Goal: Task Accomplishment & Management: Use online tool/utility

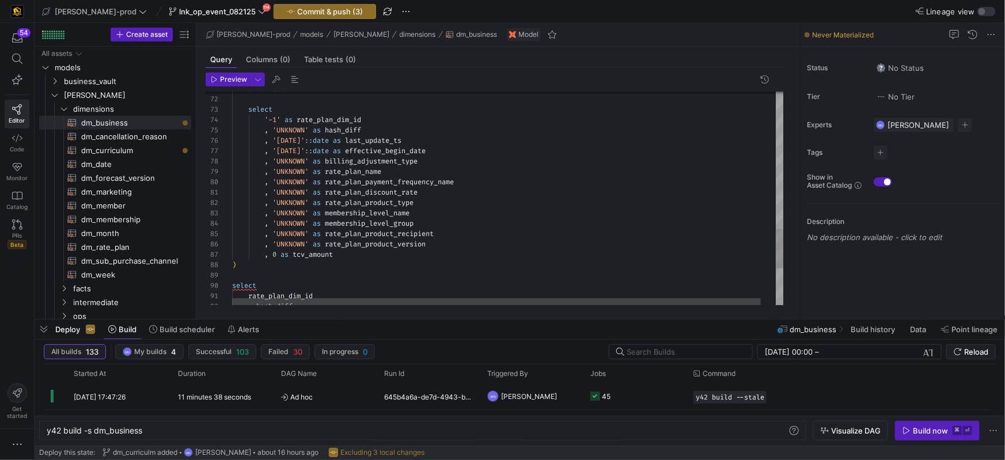
scroll to position [0, 96]
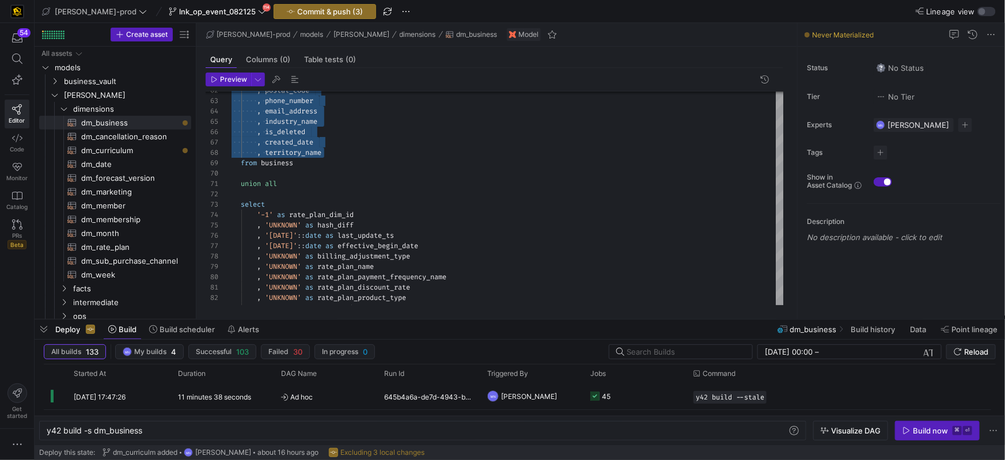
click at [323, 211] on div ", territory_name from business , is_deleted , created_date , email_address , in…" at bounding box center [508, 22] width 567 height 1157
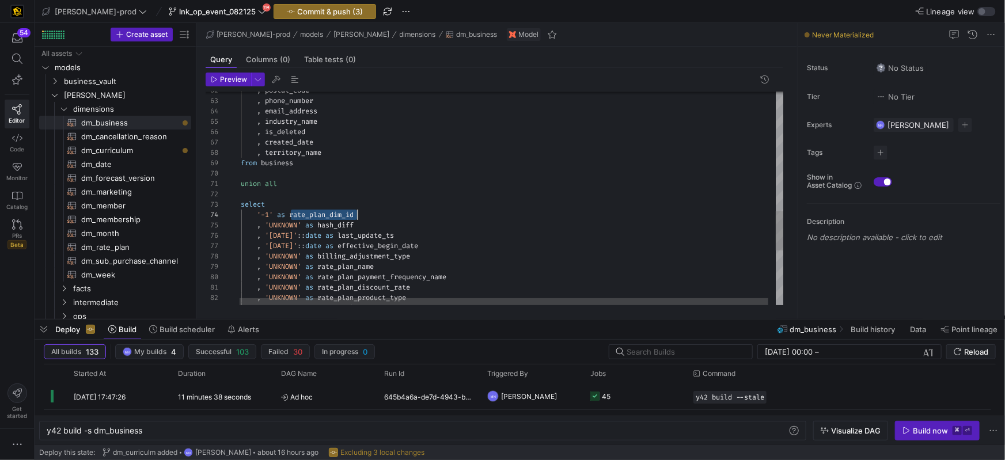
click at [321, 211] on span "rate_plan_dim_id" at bounding box center [321, 214] width 65 height 9
click at [337, 213] on span "rate_plan_dim_id" at bounding box center [329, 212] width 65 height 9
click at [339, 212] on span "rate_plan_dim_id" at bounding box center [328, 212] width 65 height 9
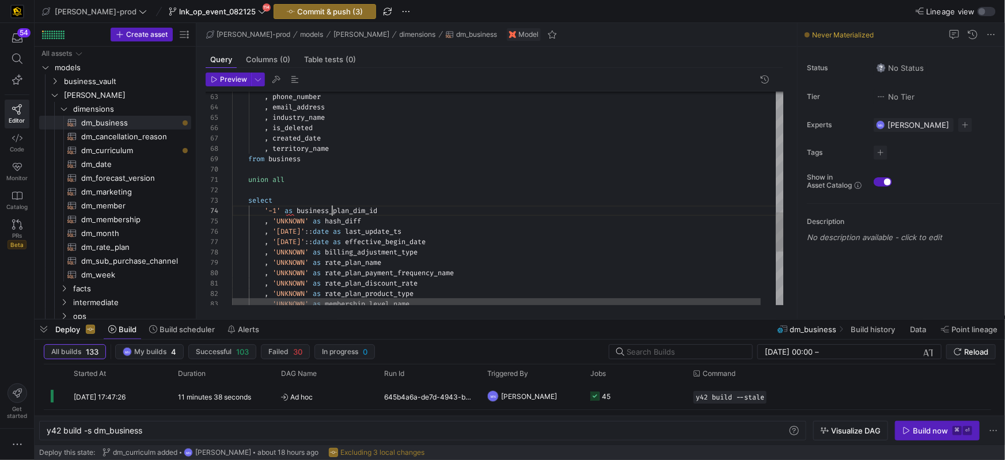
scroll to position [31, 100]
drag, startPoint x: 353, startPoint y: 210, endPoint x: 462, endPoint y: 173, distance: 115.3
click at [393, 233] on div ", territory_name from business , is_deleted , created_date , email_address , in…" at bounding box center [515, 17] width 567 height 1157
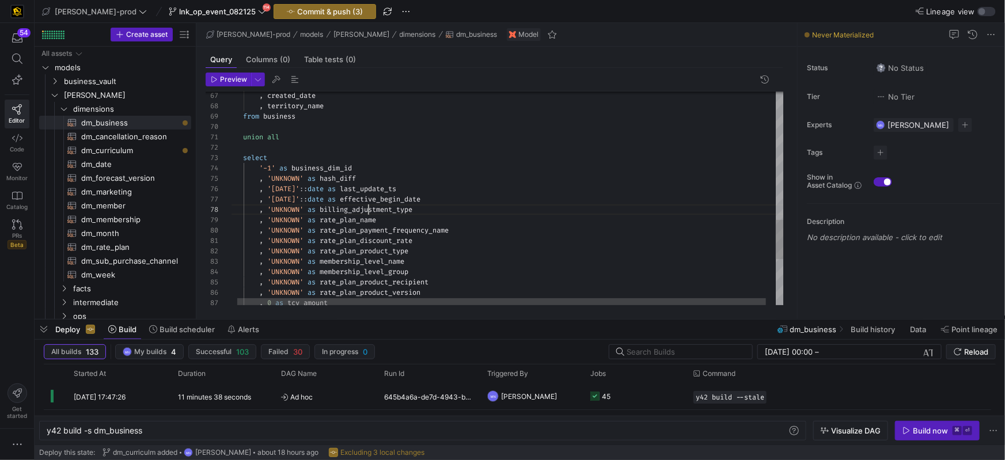
click at [365, 210] on span "billing_adjustment_type" at bounding box center [366, 209] width 93 height 9
click at [397, 213] on span "billing_adjustment_type" at bounding box center [358, 211] width 93 height 9
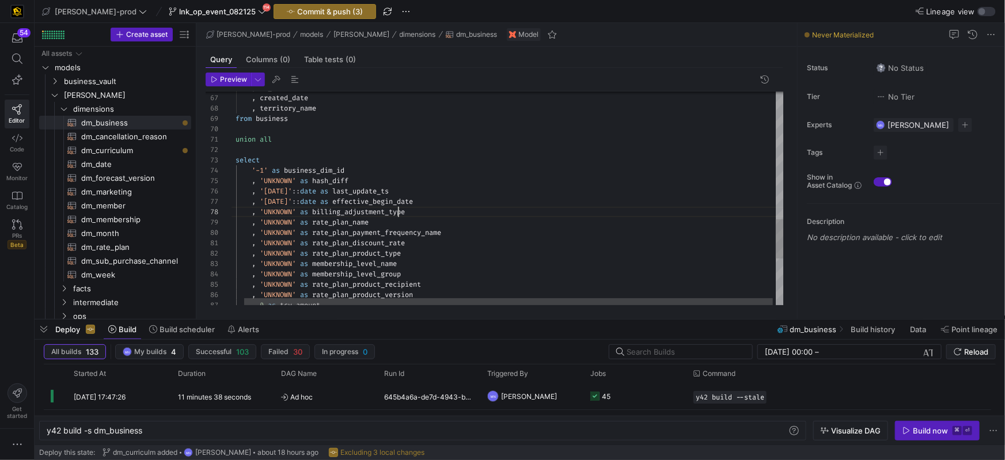
click at [397, 213] on span "billing_adjustment_type" at bounding box center [358, 211] width 93 height 9
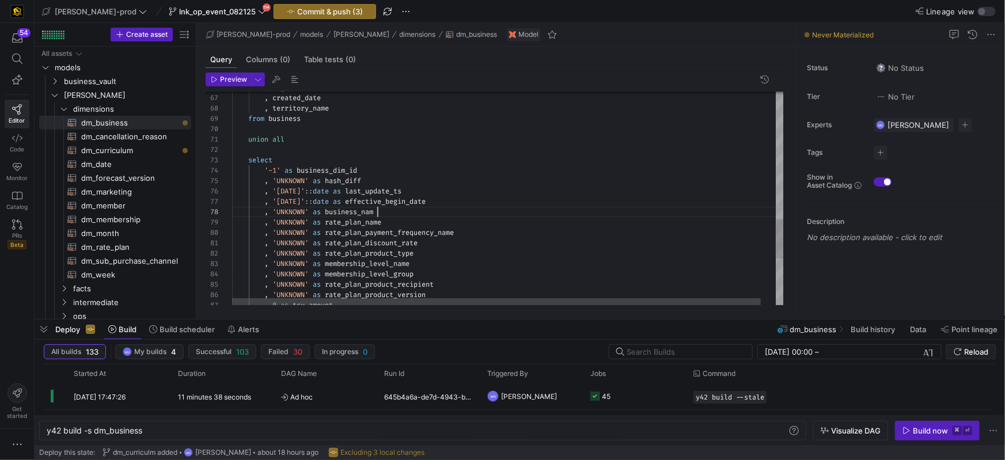
scroll to position [72, 149]
click at [370, 218] on span "rate_plan_name" at bounding box center [353, 222] width 56 height 9
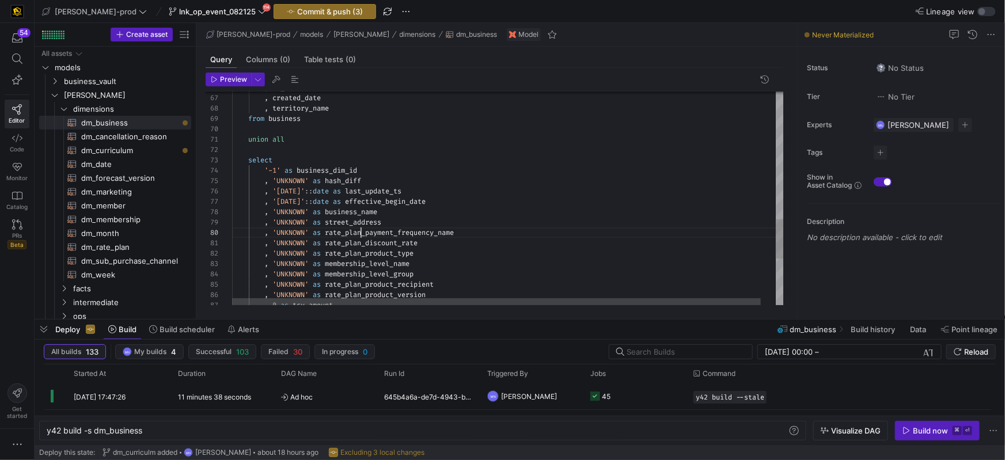
scroll to position [93, 228]
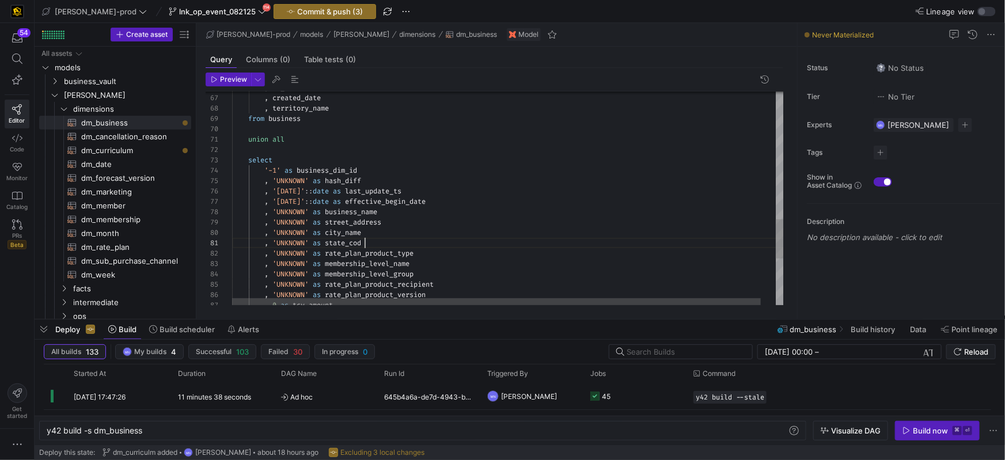
scroll to position [0, 137]
click at [375, 252] on span "rate_plan_product_type" at bounding box center [369, 253] width 89 height 9
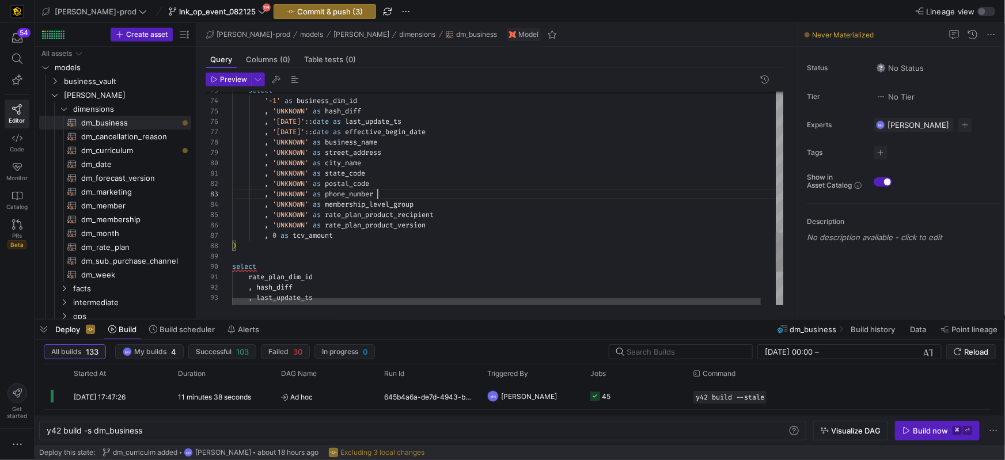
click at [363, 201] on span "membership_level_group" at bounding box center [369, 204] width 89 height 9
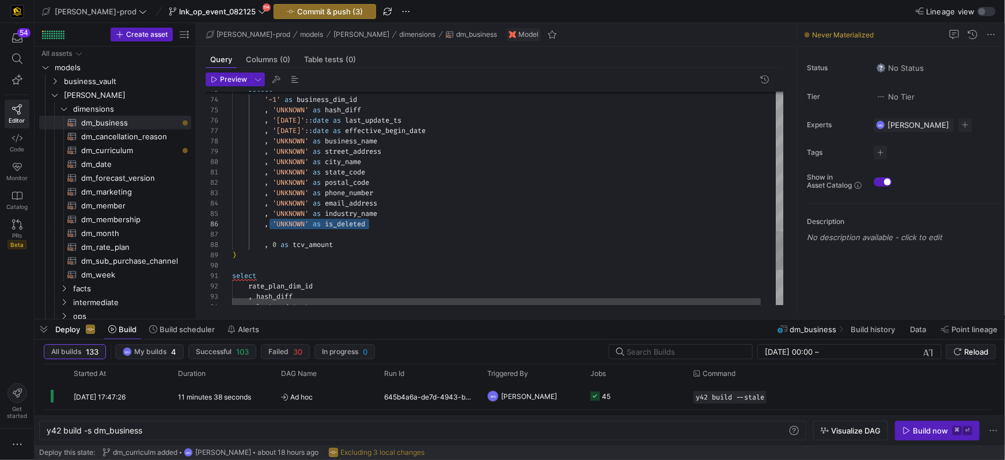
scroll to position [52, 33]
drag, startPoint x: 388, startPoint y: 225, endPoint x: 338, endPoint y: 238, distance: 51.8
click at [306, 238] on div at bounding box center [515, 234] width 567 height 10
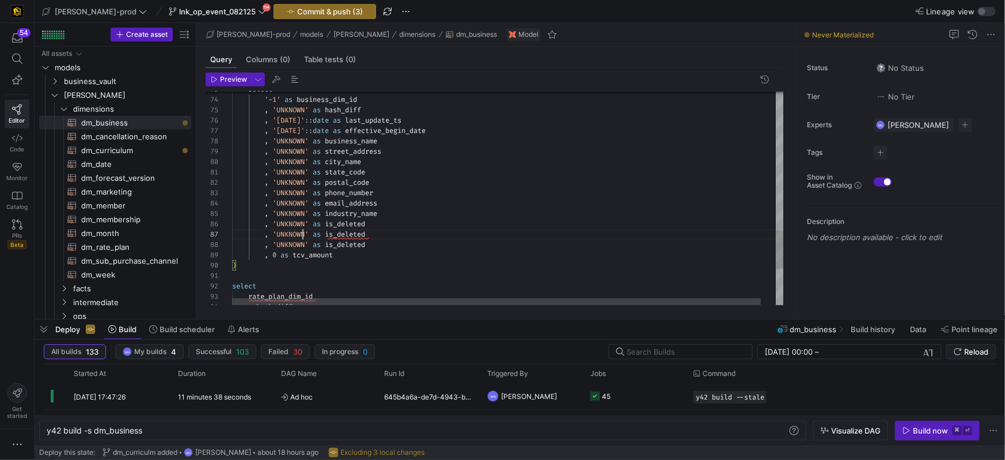
click at [397, 233] on span "is_deleted" at bounding box center [385, 234] width 40 height 9
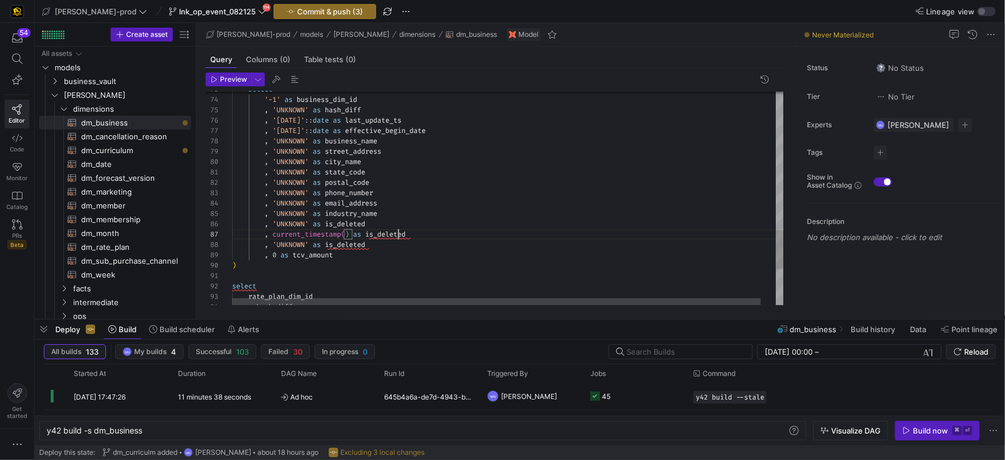
click at [397, 233] on span "is_deleted" at bounding box center [385, 234] width 40 height 9
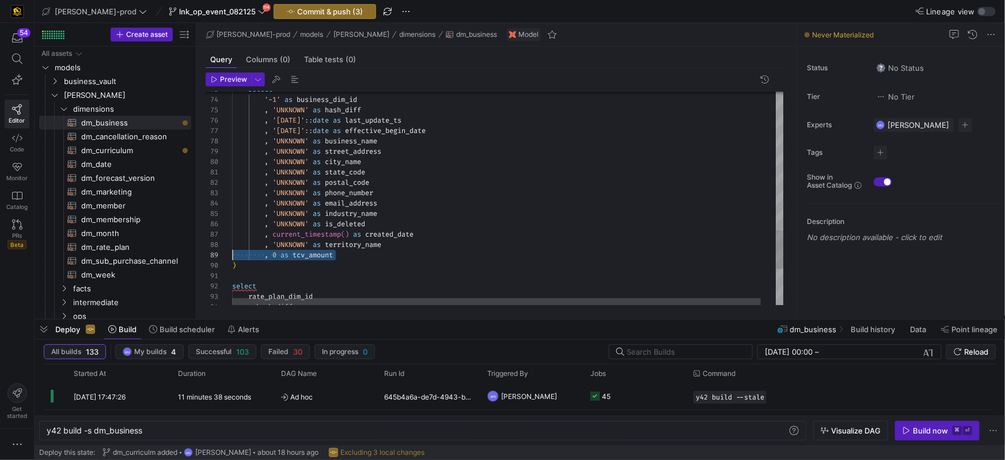
drag, startPoint x: 349, startPoint y: 259, endPoint x: 229, endPoint y: 260, distance: 119.8
click at [229, 258] on div "73 74 75 76 77 78 79 80 81 82 83 84 85 86 89 90 91 92 93 94 87 88 select '-1' a…" at bounding box center [495, 199] width 578 height 214
drag, startPoint x: 354, startPoint y: 240, endPoint x: 394, endPoint y: 233, distance: 40.8
click at [352, 239] on span at bounding box center [350, 237] width 4 height 9
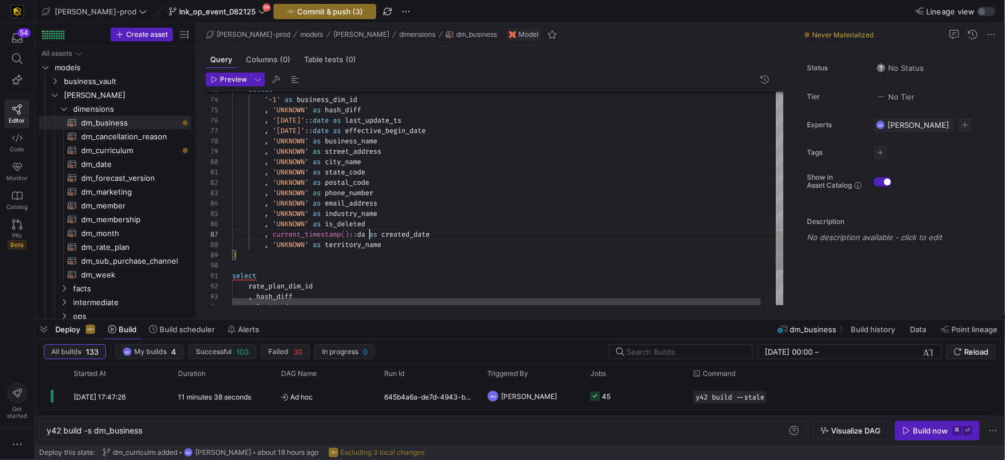
scroll to position [62, 145]
click at [412, 194] on div ", 'UNKNOWN' as phone_number" at bounding box center [515, 193] width 567 height 10
click at [381, 279] on div "select" at bounding box center [515, 276] width 567 height 10
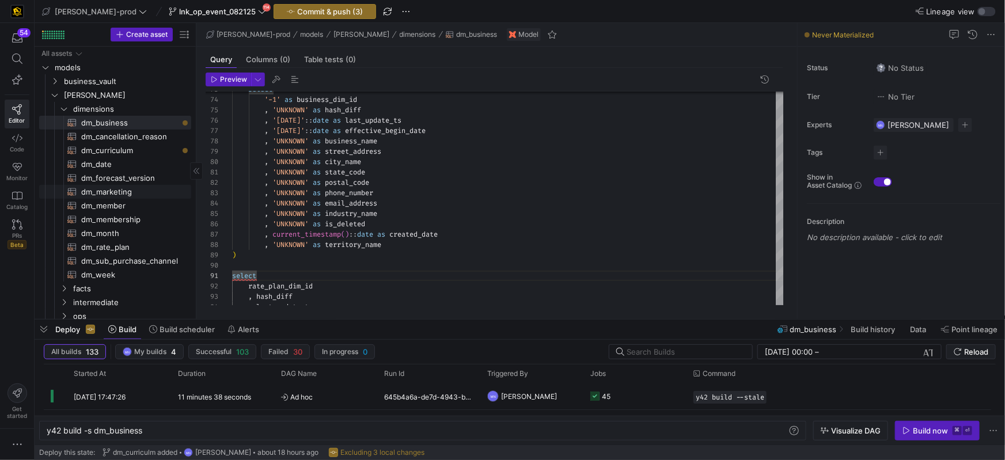
click at [110, 191] on span "dm_marketing​​​​​​​​​​" at bounding box center [129, 191] width 97 height 13
type textarea "{{ config( materialized='table' , post_hook = "alter table {{ this }} add prima…"
type textarea "y42 build -s dm_marketing"
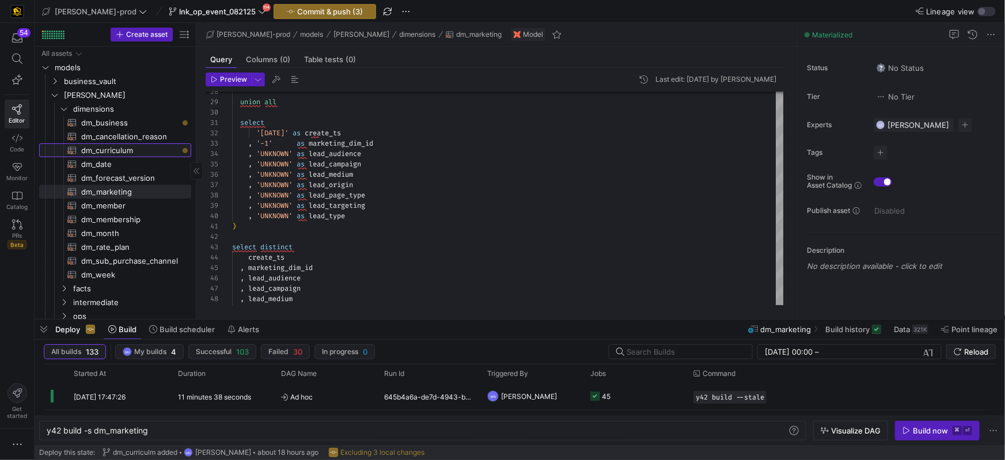
click at [119, 152] on span "dm_curriculum​​​​​​​​​​" at bounding box center [129, 150] width 97 height 13
type textarea "{{ config( materialized='table' , post_hook= "alter table {{ this }} add primar…"
type textarea "y42 build -s dm_curriculum"
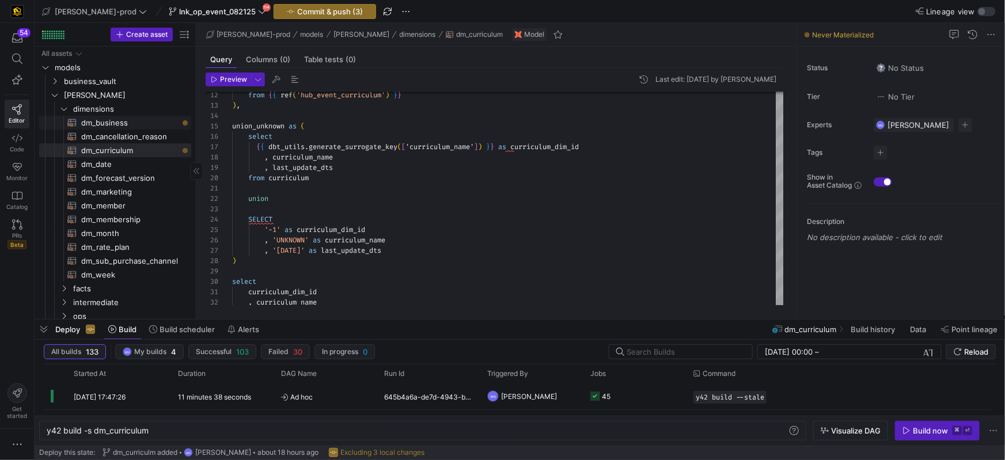
click at [89, 124] on span "dm_business​​​​​​​​​​" at bounding box center [129, 122] width 97 height 13
type textarea "{{ config( materialized='table' , post_hook= "alter table {{ this }} add primar…"
type textarea "y42 build -s dm_business"
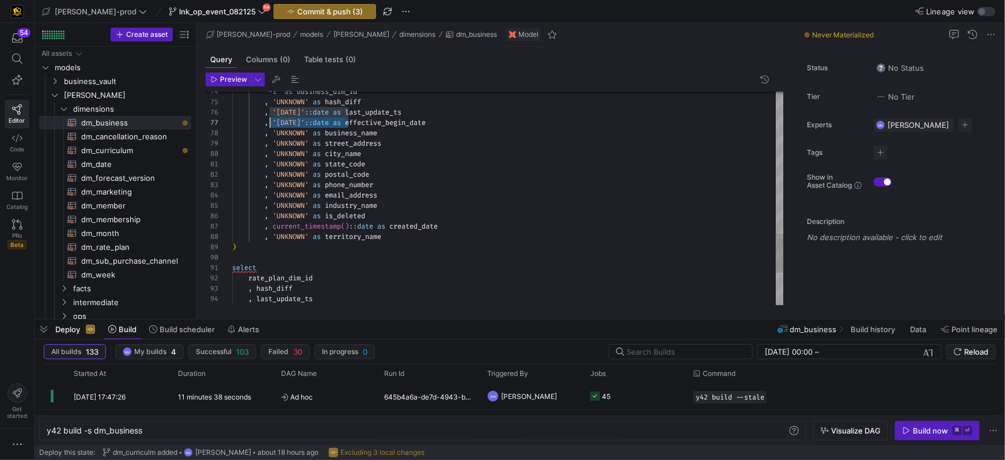
scroll to position [62, 41]
drag, startPoint x: 349, startPoint y: 124, endPoint x: 271, endPoint y: 124, distance: 77.2
click at [272, 123] on span ", '[DATE]' :: date as effective_begin_date" at bounding box center [329, 122] width 194 height 9
drag, startPoint x: 379, startPoint y: 226, endPoint x: 450, endPoint y: 258, distance: 77.9
click at [279, 229] on span ", current_timestamp ( ) :: date as created_date" at bounding box center [335, 226] width 206 height 9
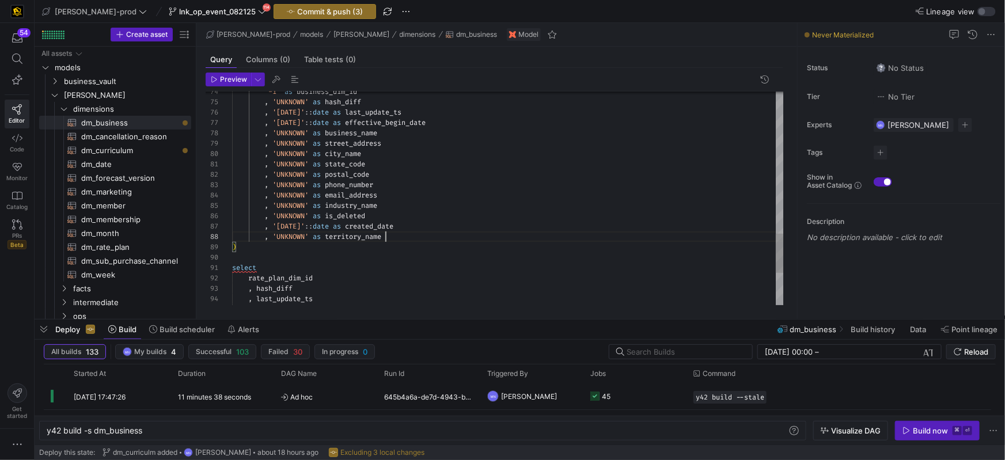
scroll to position [72, 153]
click at [499, 241] on div ", 'UNKNOWN' as territory_name" at bounding box center [508, 237] width 552 height 10
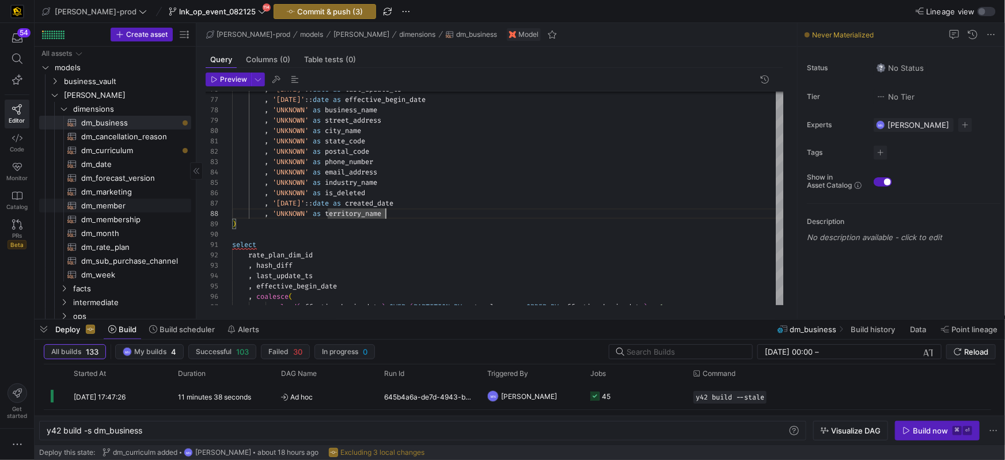
click at [112, 206] on span "dm_member​​​​​​​​​​" at bounding box center [129, 205] width 97 height 13
type textarea "{{ config( materialized='table' , post_hook = "alter table {{ this }} add prima…"
type textarea "y42 build -s dm_member"
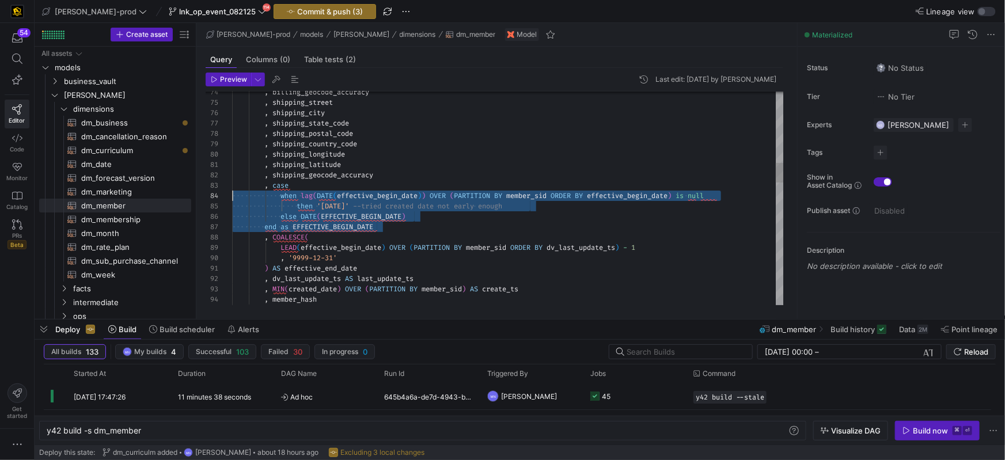
scroll to position [20, 0]
drag, startPoint x: 389, startPoint y: 225, endPoint x: 226, endPoint y: 188, distance: 166.6
click at [226, 187] on div "89 90 91 92 93 94 95 87 88 86 85 84 83 82 81 80 79 78 77 76 75 74 LEAD ( effect…" at bounding box center [495, 199] width 578 height 214
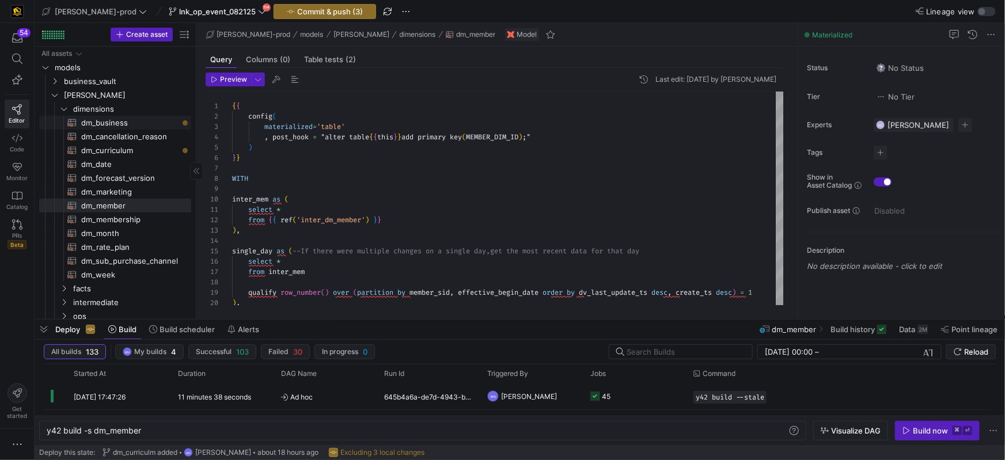
click at [107, 123] on span "dm_business​​​​​​​​​​" at bounding box center [129, 122] width 97 height 13
type textarea "{{ config( materialized='table' , post_hook= "alter table {{ this }} add primar…"
type textarea "y42 build -s dm_business"
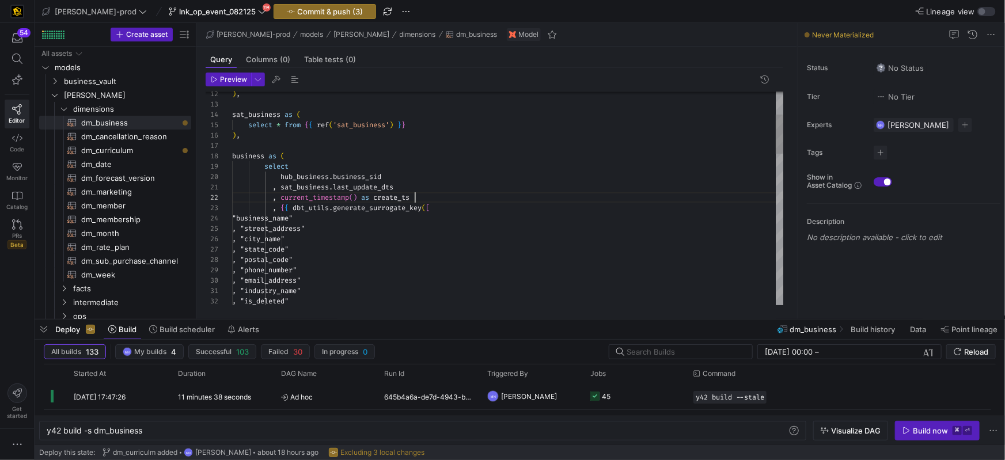
scroll to position [10, 182]
drag, startPoint x: 450, startPoint y: 198, endPoint x: 510, endPoint y: 189, distance: 60.5
click at [450, 198] on div ", current_timestamp ( ) as create_ts" at bounding box center [508, 197] width 552 height 10
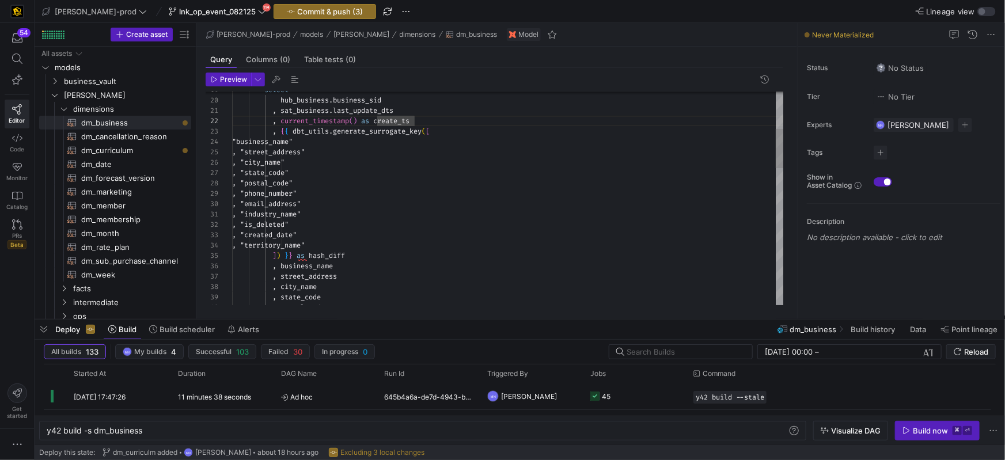
click at [370, 257] on div "] ) } } as hash_diff" at bounding box center [508, 256] width 552 height 10
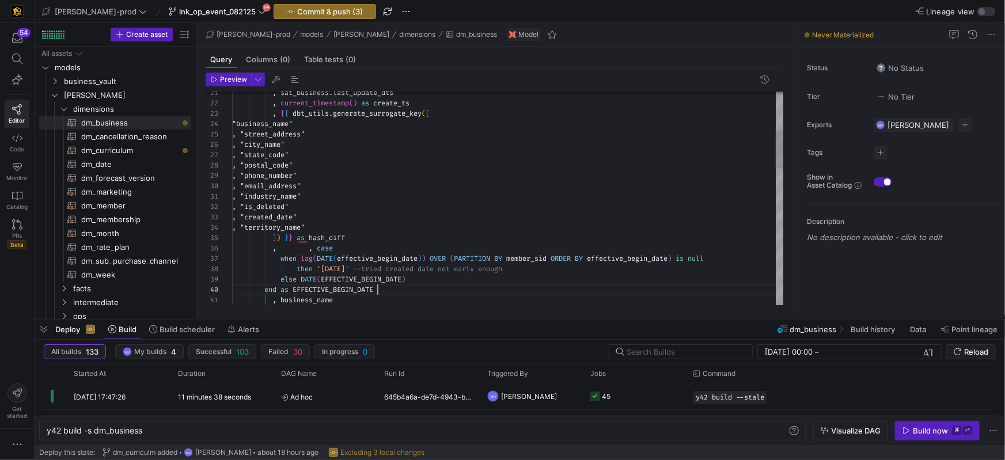
scroll to position [93, 145]
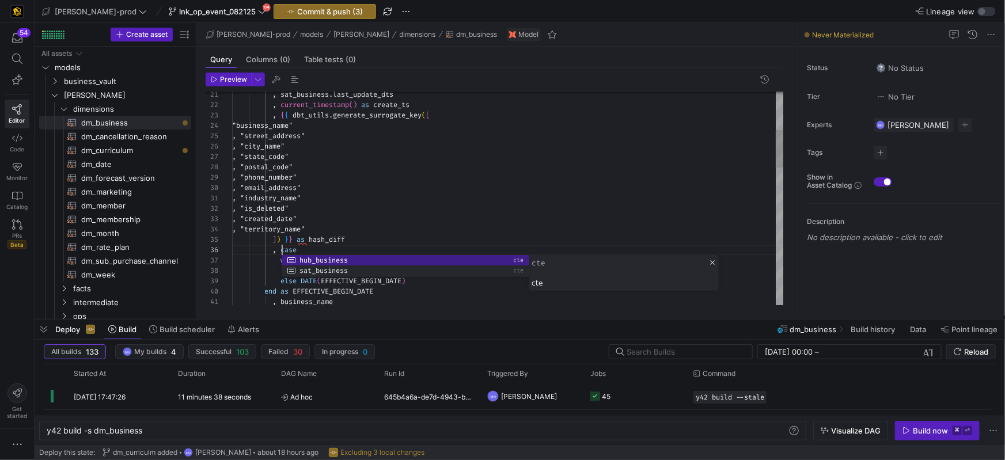
scroll to position [10, 116]
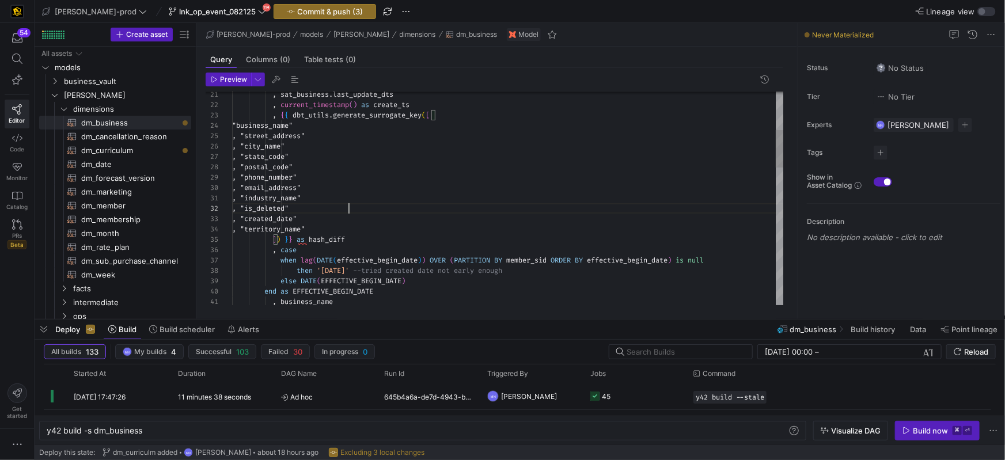
click at [431, 206] on div ", "is_deleted"" at bounding box center [508, 208] width 552 height 10
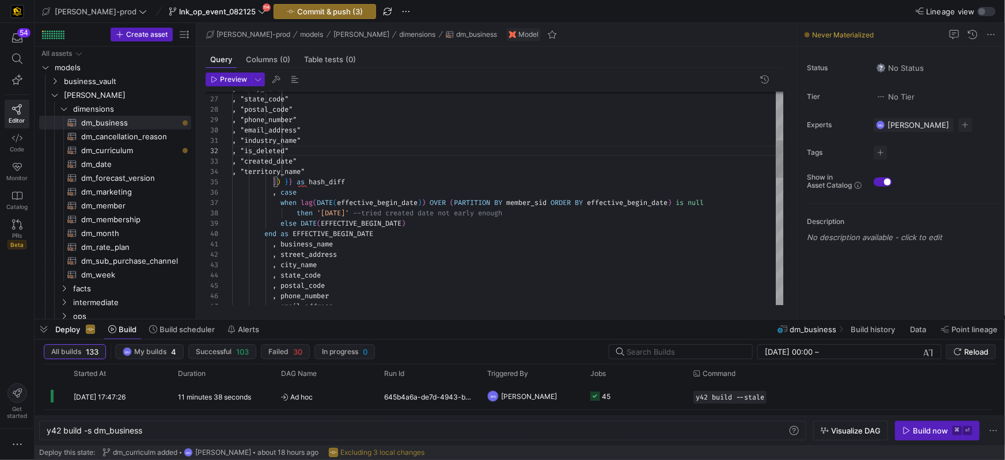
click at [539, 205] on div ", "city_name" , "state_code" , "postal_code" , "phone_number" , "email_address"…" at bounding box center [508, 421] width 552 height 1212
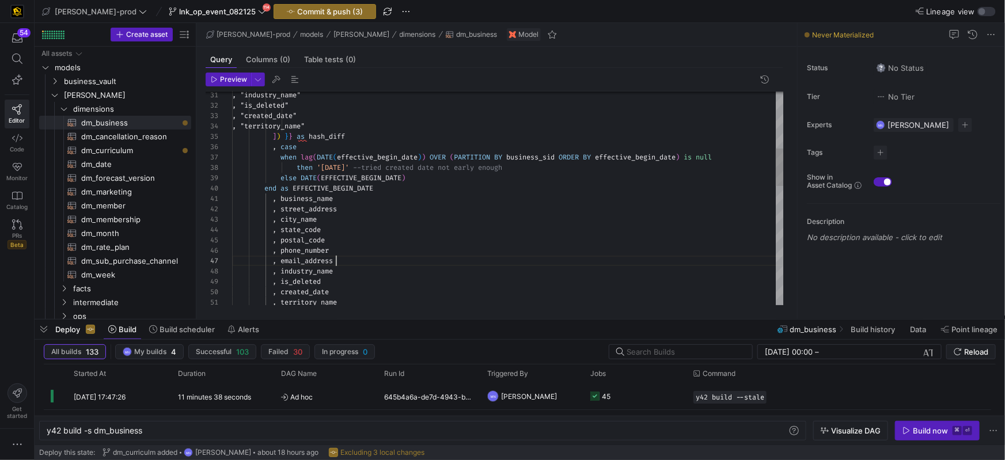
click at [592, 258] on div ", email_address" at bounding box center [508, 261] width 552 height 10
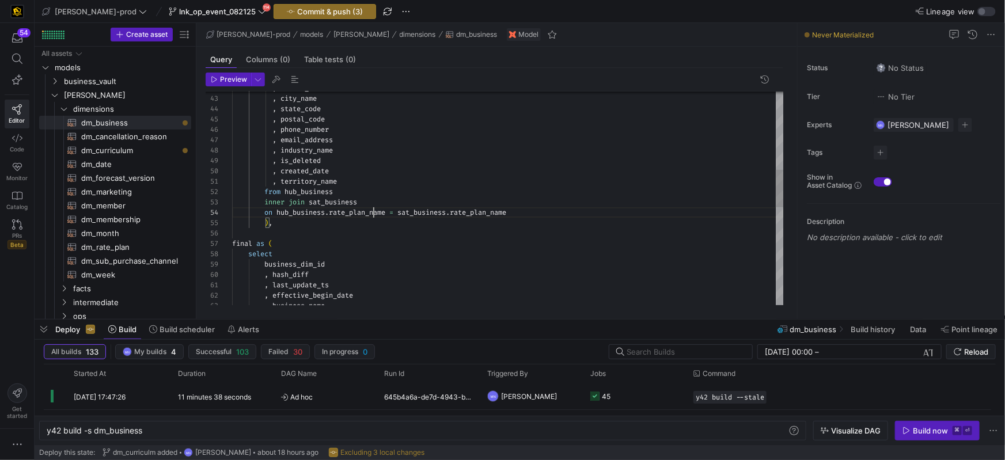
click at [372, 210] on div ", street_address , city_name , state_code , postal_code , phone_number , email_…" at bounding box center [508, 255] width 552 height 1212
click at [372, 210] on span "rate_plan_name" at bounding box center [357, 211] width 56 height 9
click at [367, 212] on div ", city_name , state_code , postal_code , phone_number , email_address , industr…" at bounding box center [508, 254] width 552 height 1212
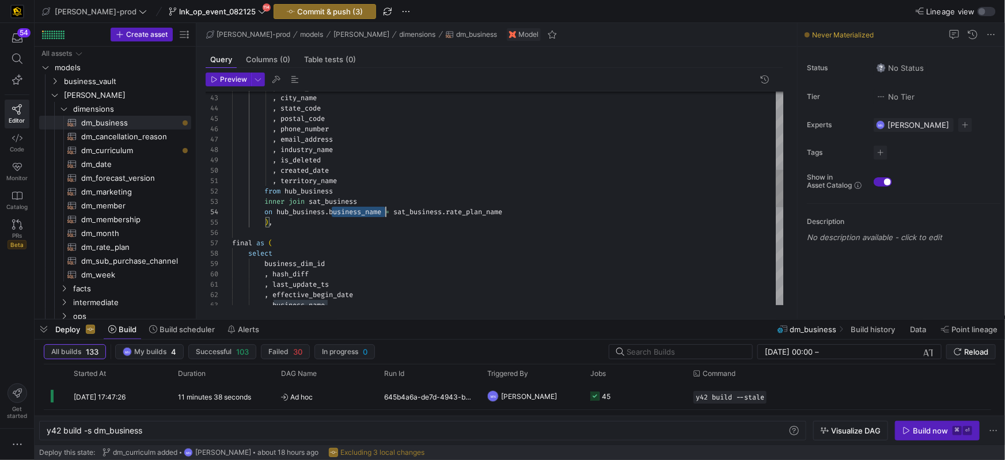
drag, startPoint x: 367, startPoint y: 212, endPoint x: 368, endPoint y: 223, distance: 11.0
click at [367, 212] on div ", city_name , state_code , postal_code , phone_number , email_address , industr…" at bounding box center [508, 254] width 552 height 1212
click at [475, 209] on div ", city_name , state_code , postal_code , phone_number , email_address , industr…" at bounding box center [508, 254] width 552 height 1212
drag, startPoint x: 475, startPoint y: 209, endPoint x: 475, endPoint y: 222, distance: 12.7
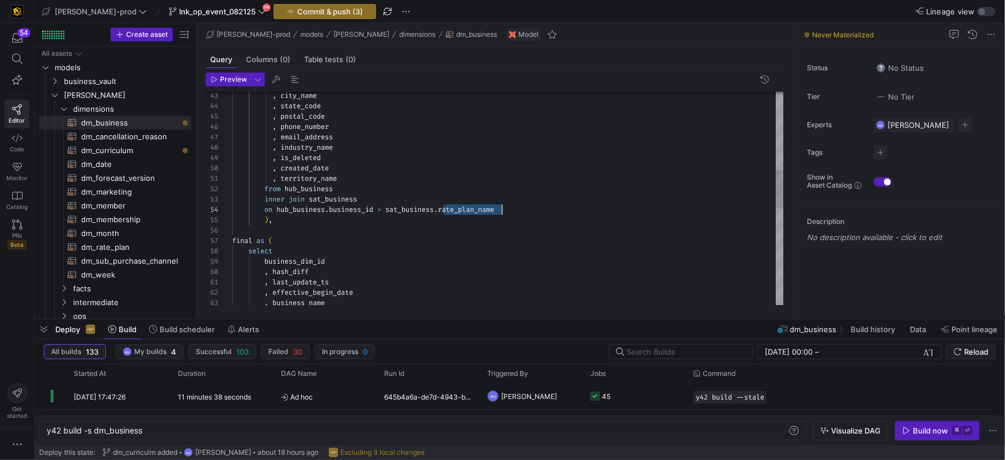
click at [475, 209] on span "rate_plan_name" at bounding box center [466, 209] width 56 height 9
click at [444, 243] on div ", state_code , postal_code , phone_number , email_address , industry_name , is_…" at bounding box center [508, 242] width 552 height 1212
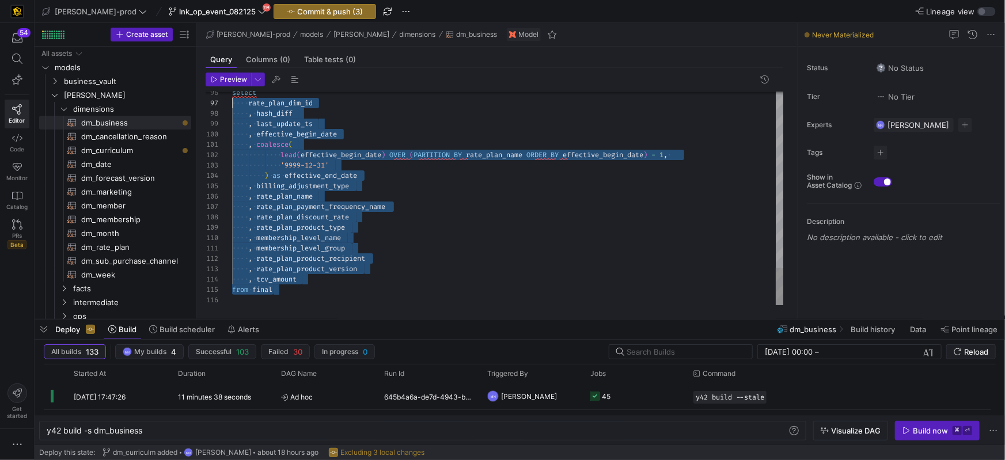
scroll to position [52, 0]
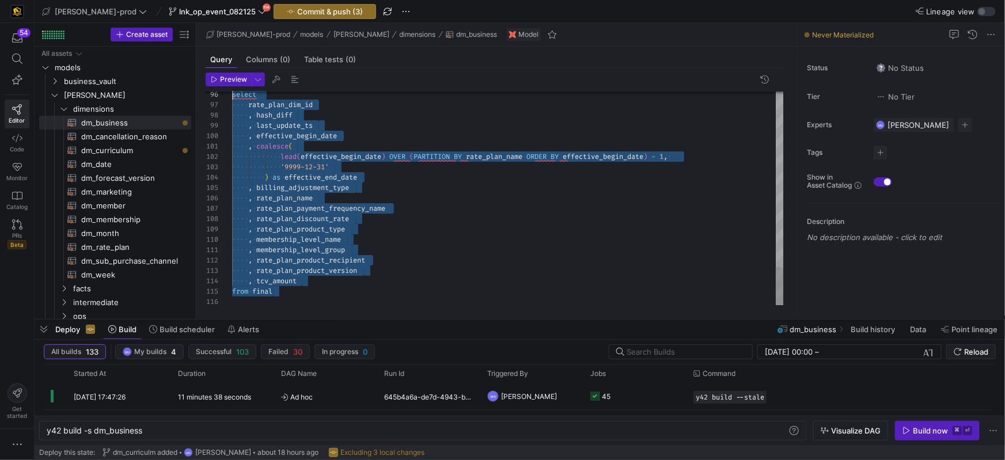
drag, startPoint x: 317, startPoint y: 286, endPoint x: 206, endPoint y: 123, distance: 197.5
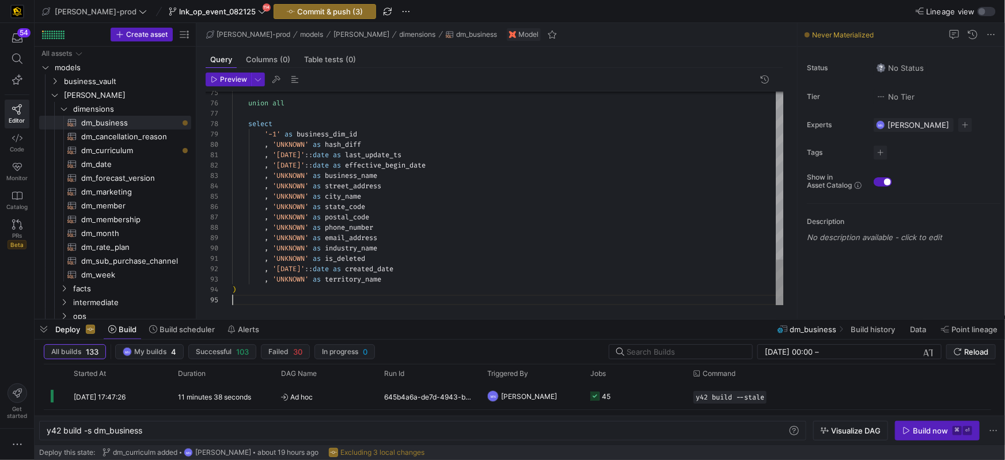
scroll to position [31, 3]
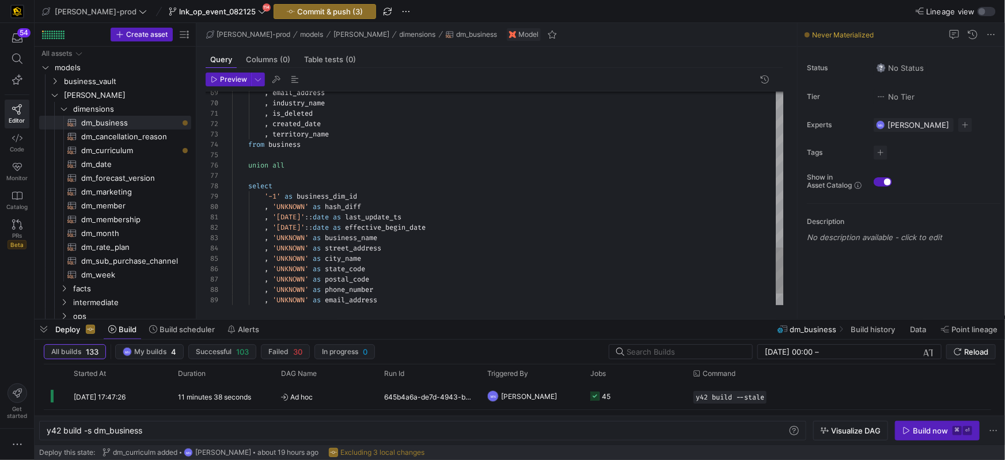
click at [276, 164] on span "all" at bounding box center [278, 165] width 12 height 9
drag, startPoint x: 276, startPoint y: 164, endPoint x: 326, endPoint y: 175, distance: 51.4
type textarea ", is_deleted , created_date , territory_name from business union select '-1' as…"
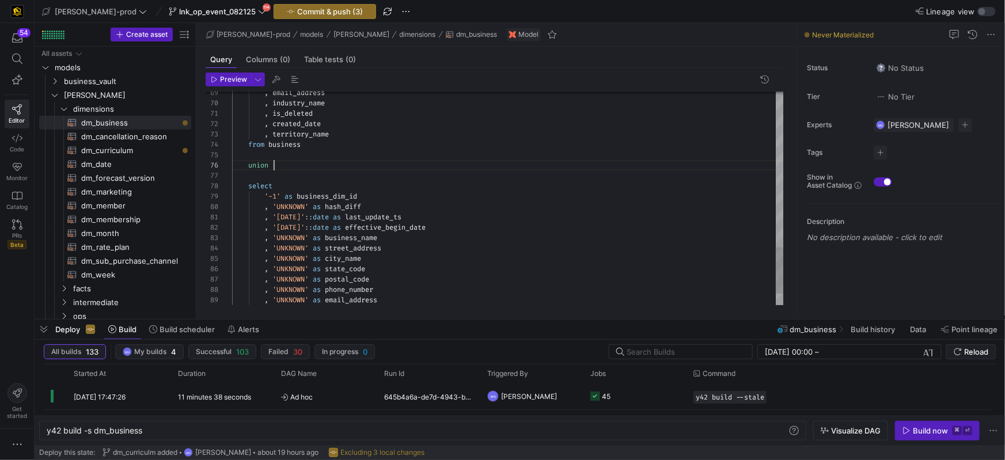
scroll to position [52, 37]
